Goal: Use online tool/utility: Utilize a website feature to perform a specific function

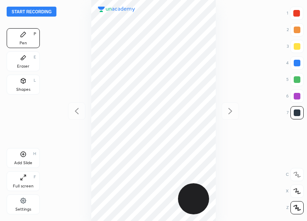
scroll to position [221, 174]
click at [35, 12] on button "Start recording" at bounding box center [32, 12] width 50 height 10
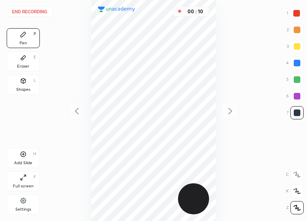
click at [24, 85] on div "Shapes L" at bounding box center [23, 85] width 33 height 20
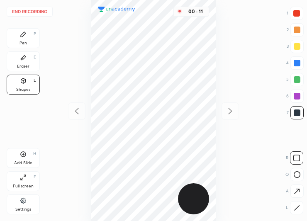
click at [297, 171] on div at bounding box center [297, 174] width 13 height 13
click at [303, 208] on div at bounding box center [296, 207] width 13 height 13
click at [302, 208] on div at bounding box center [296, 207] width 13 height 13
click at [28, 36] on div "Pen P" at bounding box center [23, 38] width 33 height 20
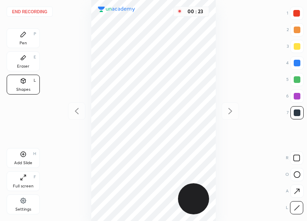
click at [26, 39] on div "Pen P" at bounding box center [23, 38] width 33 height 20
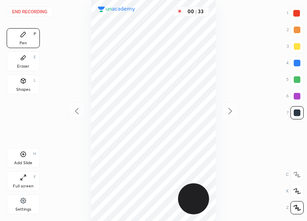
click at [28, 79] on div "Shapes L" at bounding box center [23, 85] width 33 height 20
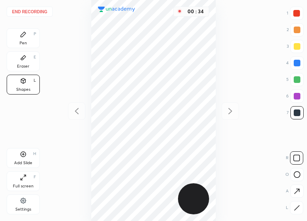
click at [299, 174] on icon at bounding box center [297, 175] width 7 height 7
click at [300, 155] on icon at bounding box center [297, 158] width 7 height 7
click at [296, 94] on div at bounding box center [297, 96] width 7 height 7
click at [299, 173] on rect at bounding box center [297, 175] width 6 height 6
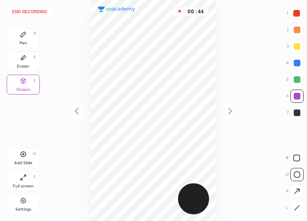
click at [24, 60] on icon at bounding box center [23, 57] width 7 height 7
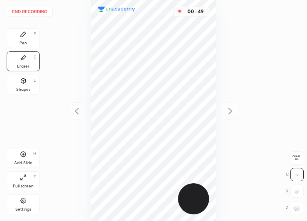
click at [21, 82] on icon at bounding box center [23, 81] width 7 height 7
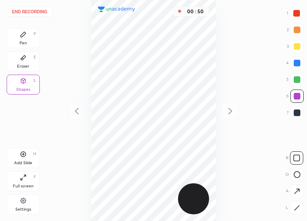
click at [298, 207] on icon at bounding box center [297, 208] width 5 height 5
click at [25, 33] on icon at bounding box center [23, 34] width 5 height 5
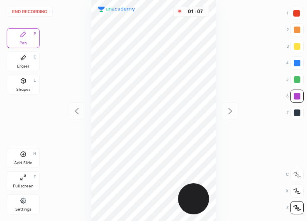
click at [27, 89] on div "Shapes" at bounding box center [23, 90] width 14 height 4
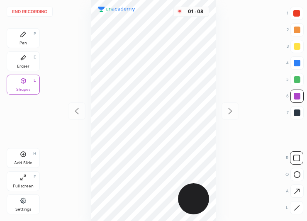
click at [295, 211] on icon at bounding box center [297, 208] width 6 height 6
click at [297, 76] on div at bounding box center [297, 79] width 7 height 7
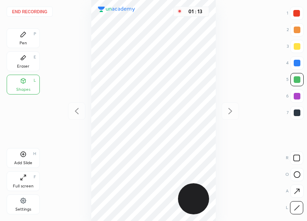
click at [22, 38] on icon at bounding box center [23, 34] width 7 height 7
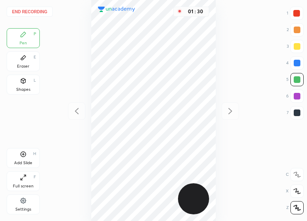
click at [29, 161] on div "Add Slide" at bounding box center [23, 163] width 18 height 4
click at [41, 13] on button "End recording" at bounding box center [30, 12] width 46 height 10
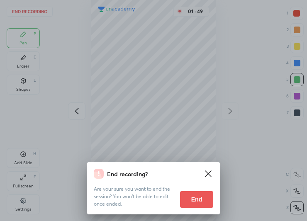
click at [201, 199] on button "End" at bounding box center [196, 199] width 33 height 17
